Goal: Task Accomplishment & Management: Manage account settings

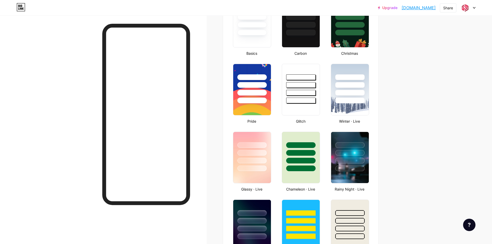
scroll to position [158, 0]
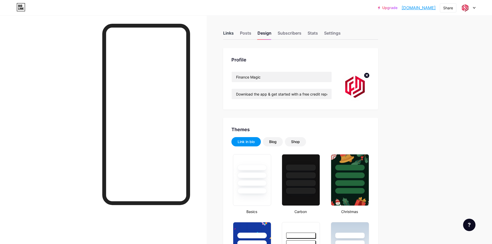
type input "#3ebbcc"
type input "#454545"
click at [228, 35] on div "Links" at bounding box center [228, 34] width 11 height 9
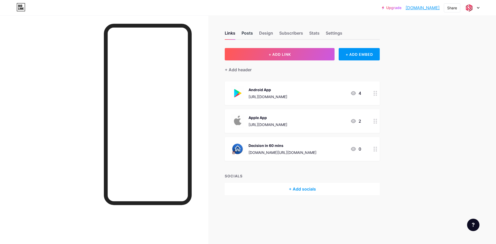
click at [244, 35] on div "Posts" at bounding box center [246, 34] width 11 height 9
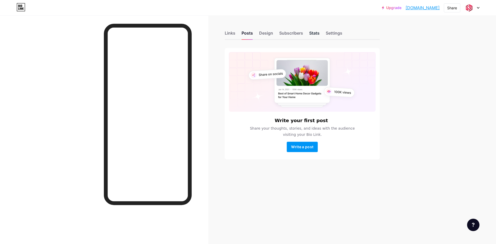
click at [317, 31] on div "Stats" at bounding box center [314, 34] width 10 height 9
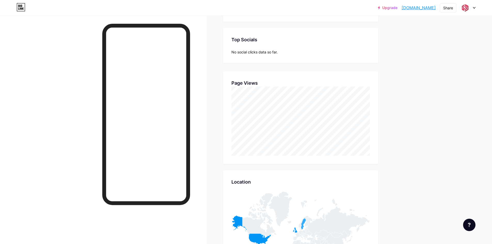
scroll to position [85, 0]
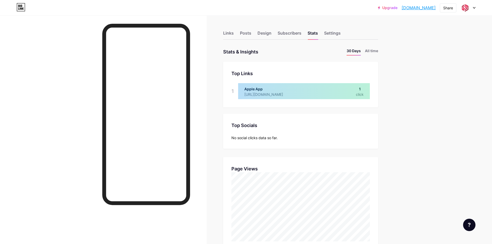
scroll to position [244, 492]
